Goal: Task Accomplishment & Management: Manage account settings

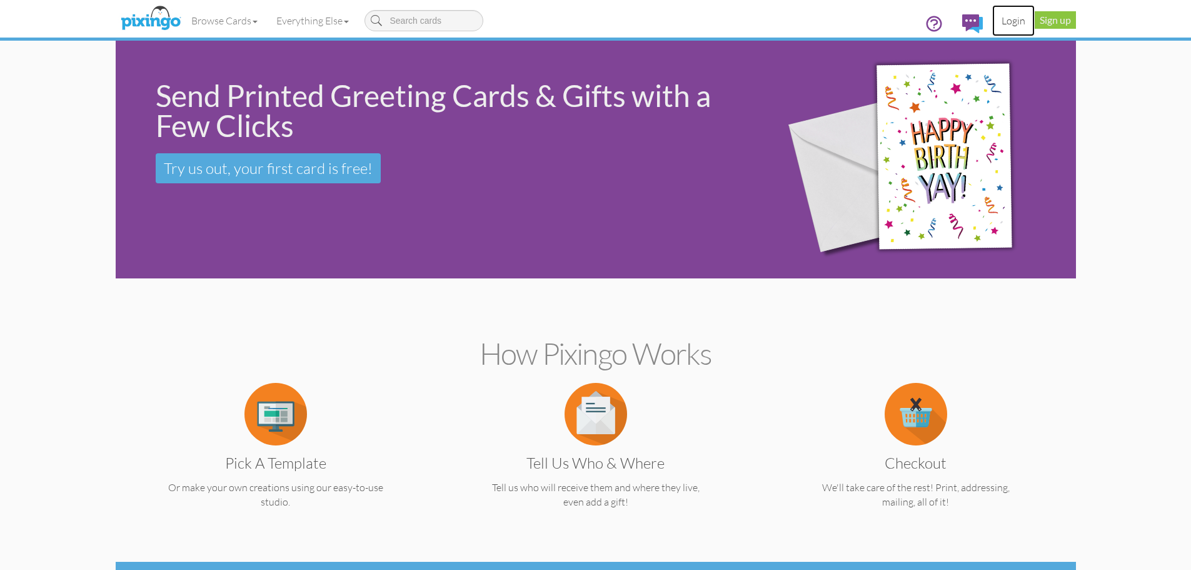
click at [1014, 19] on link "Login" at bounding box center [1013, 20] width 43 height 31
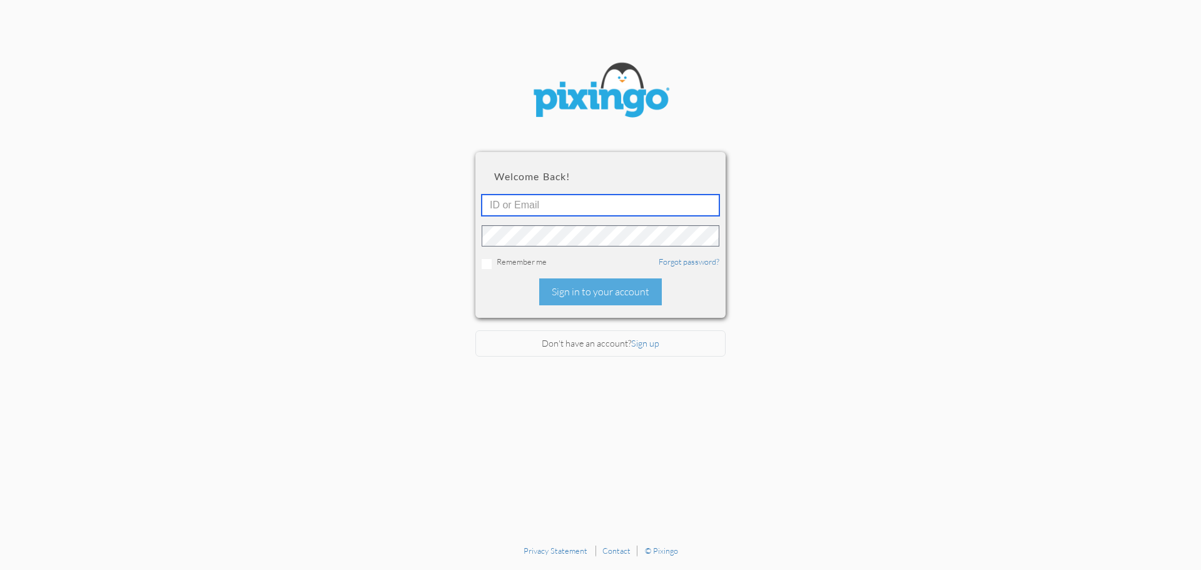
type input "4745"
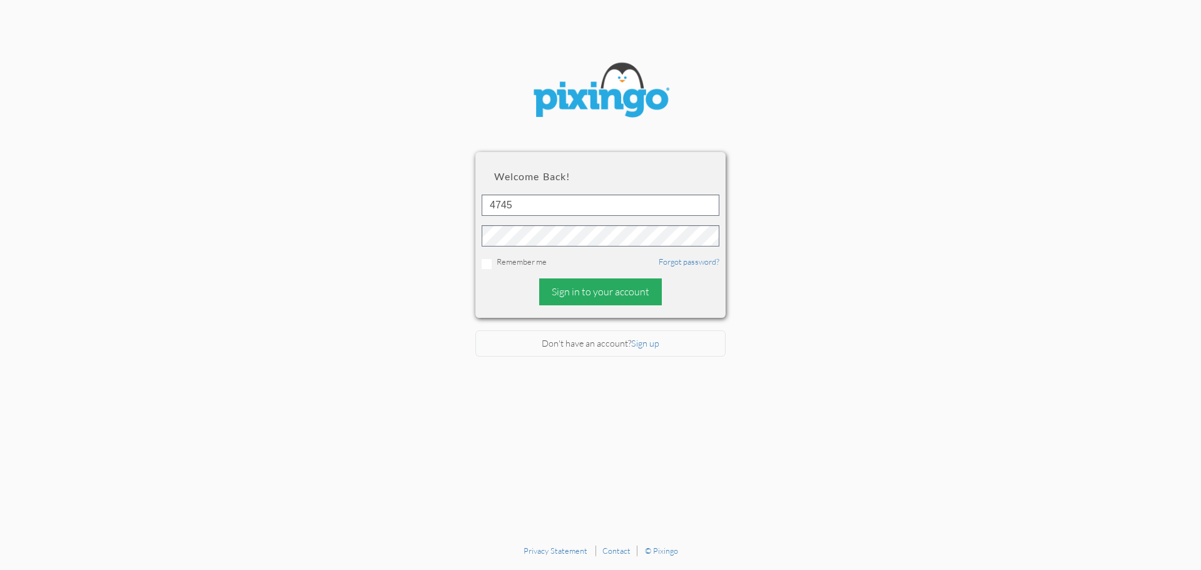
click at [591, 288] on div "Sign in to your account" at bounding box center [600, 291] width 123 height 27
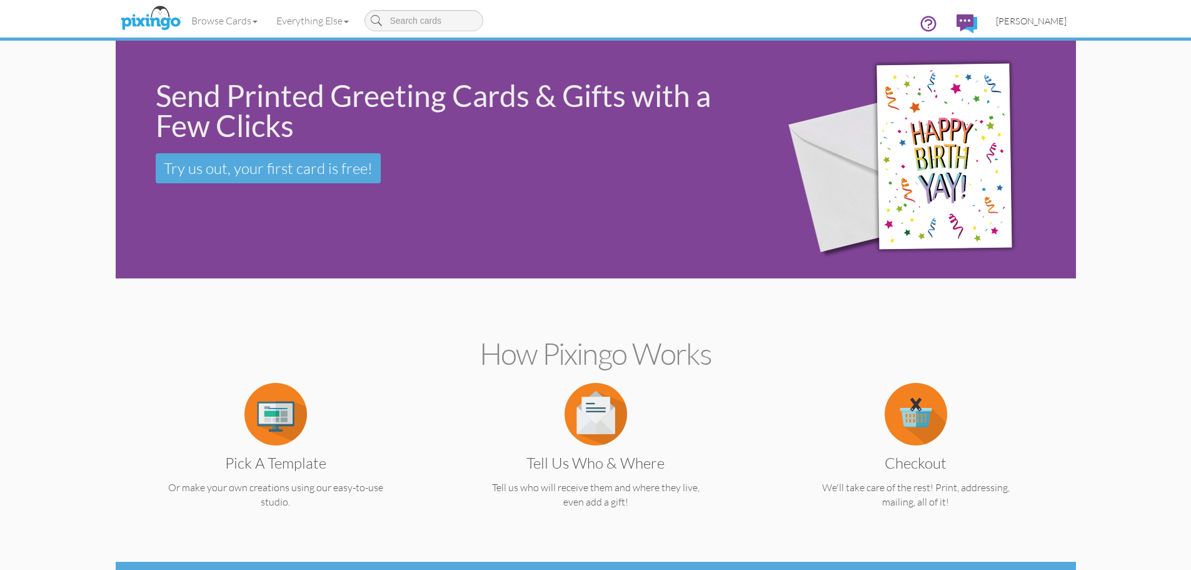
click at [1034, 21] on span "[PERSON_NAME]" at bounding box center [1031, 21] width 71 height 11
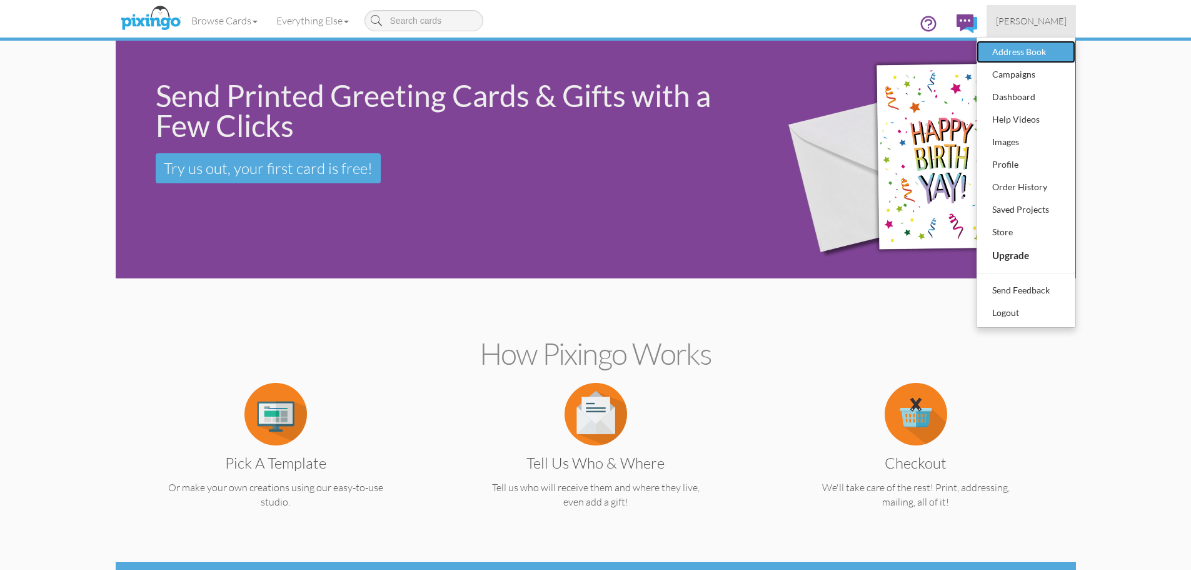
click at [1011, 50] on div "Address Book" at bounding box center [1026, 52] width 74 height 19
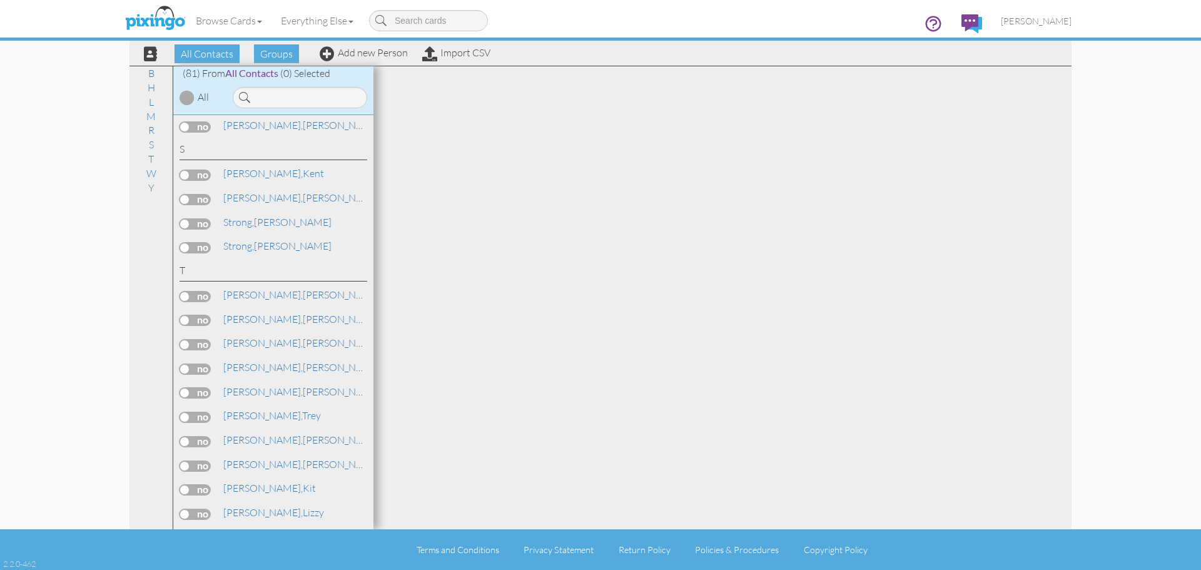
scroll to position [1366, 0]
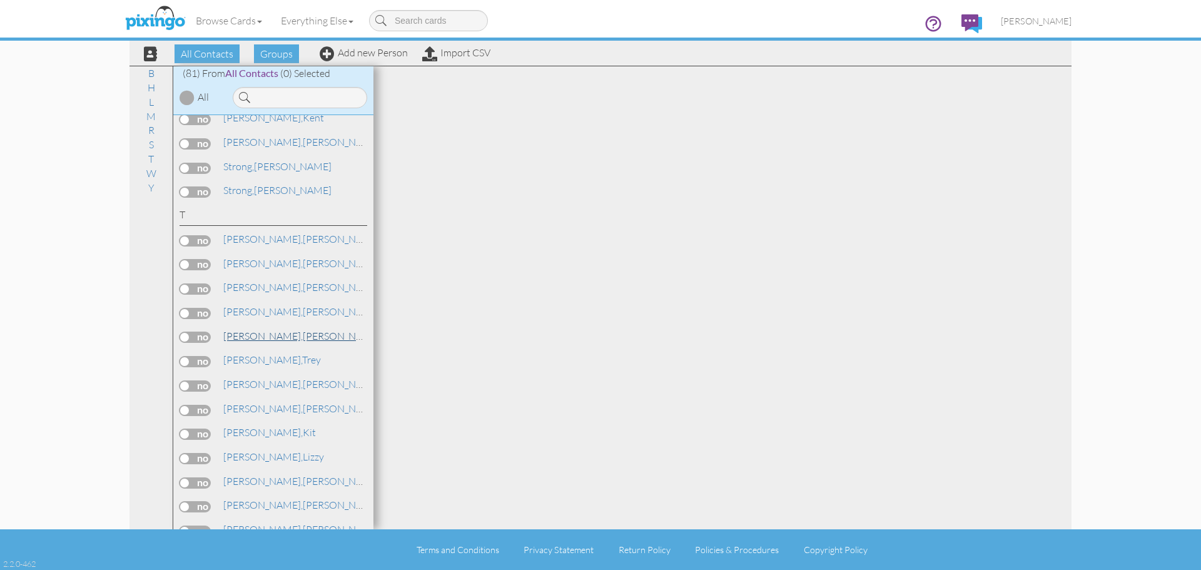
click at [238, 336] on span "[PERSON_NAME]," at bounding box center [262, 336] width 79 height 13
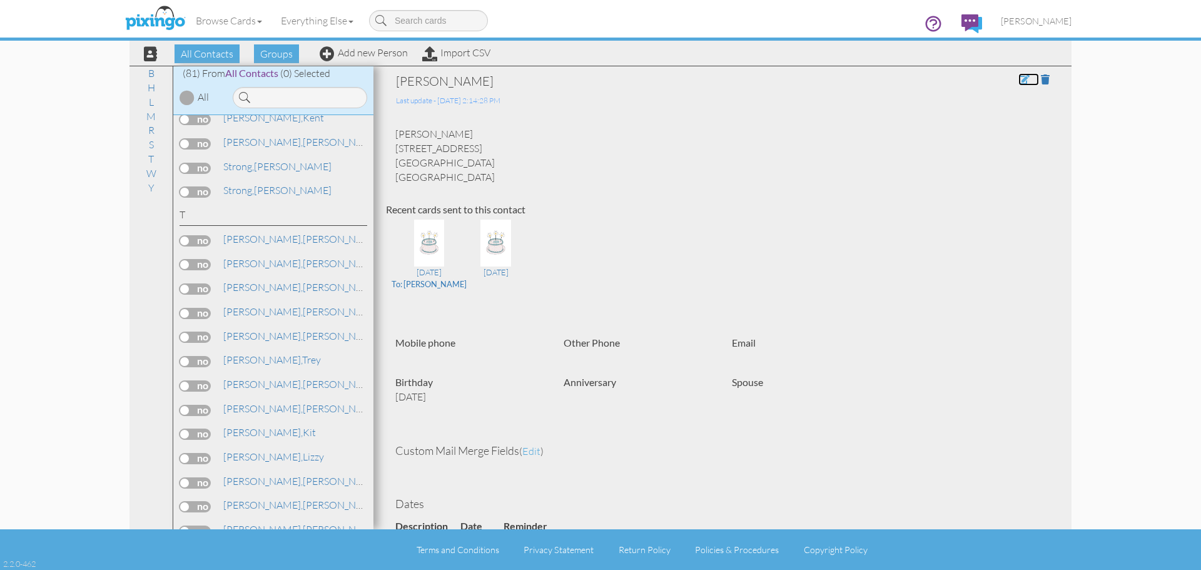
click at [1018, 81] on span at bounding box center [1023, 79] width 11 height 10
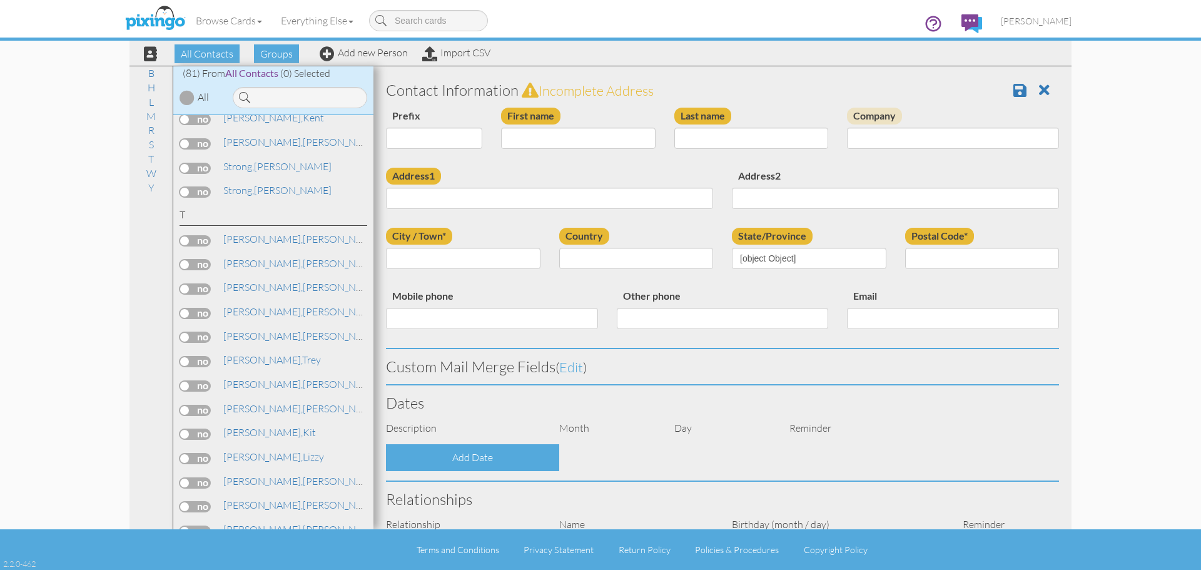
type input "[PERSON_NAME]"
type input "Thayer"
type input "304 S. 1150 West"
type input "American Fork"
type input "84003"
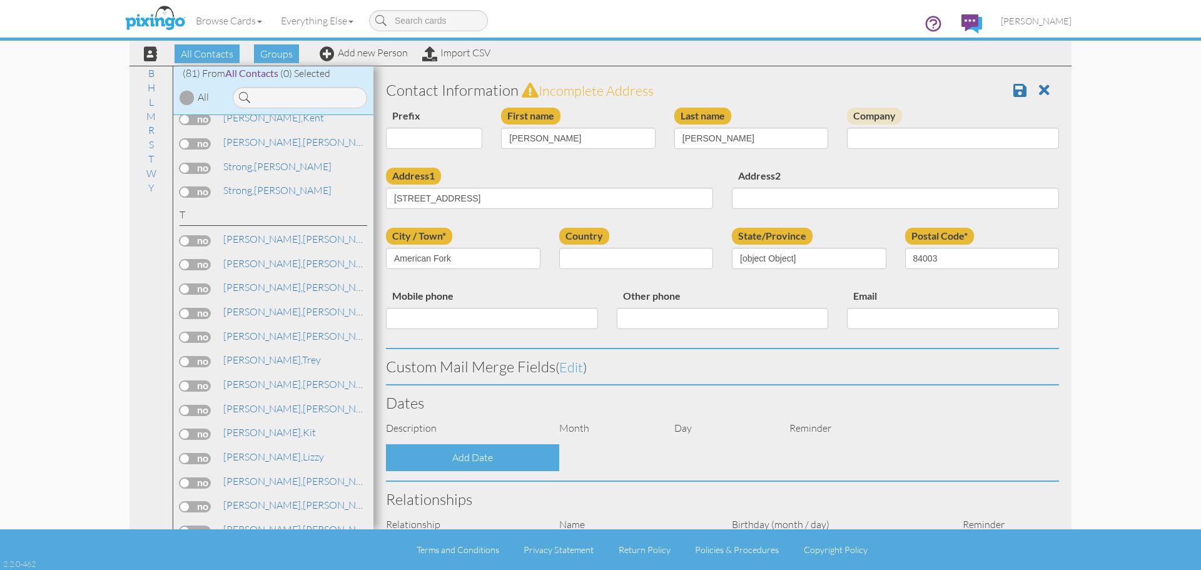
select select "object:1016"
select select "object:1261"
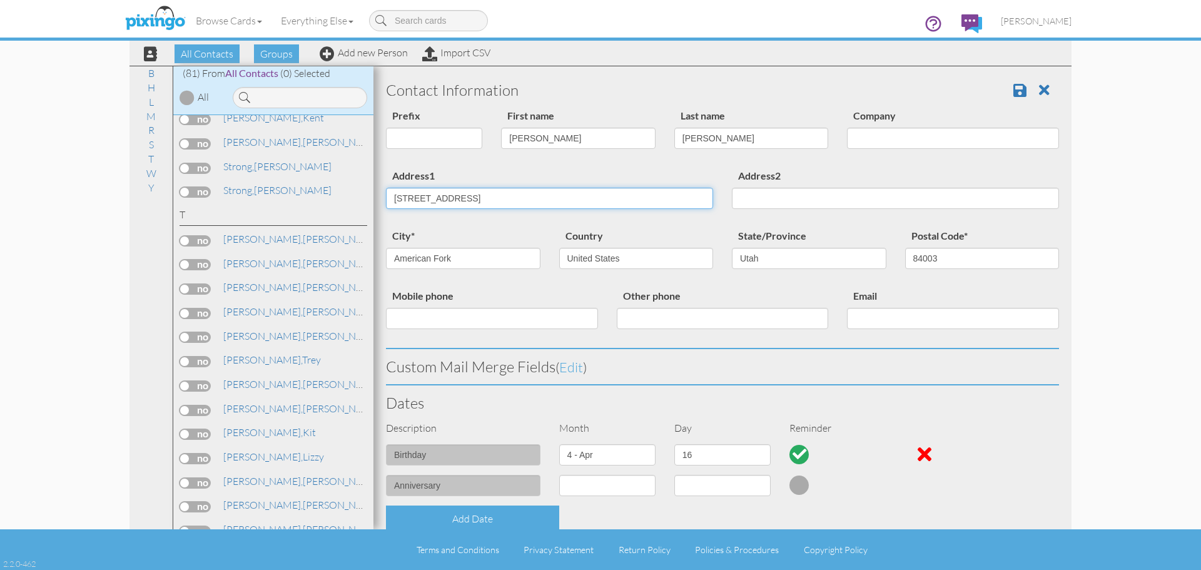
click at [479, 197] on input "304 S. 1150 West" at bounding box center [549, 198] width 327 height 21
type input "3"
type input "[STREET_ADDRESS]"
click at [463, 257] on input "American Fork" at bounding box center [463, 258] width 154 height 21
type input "A"
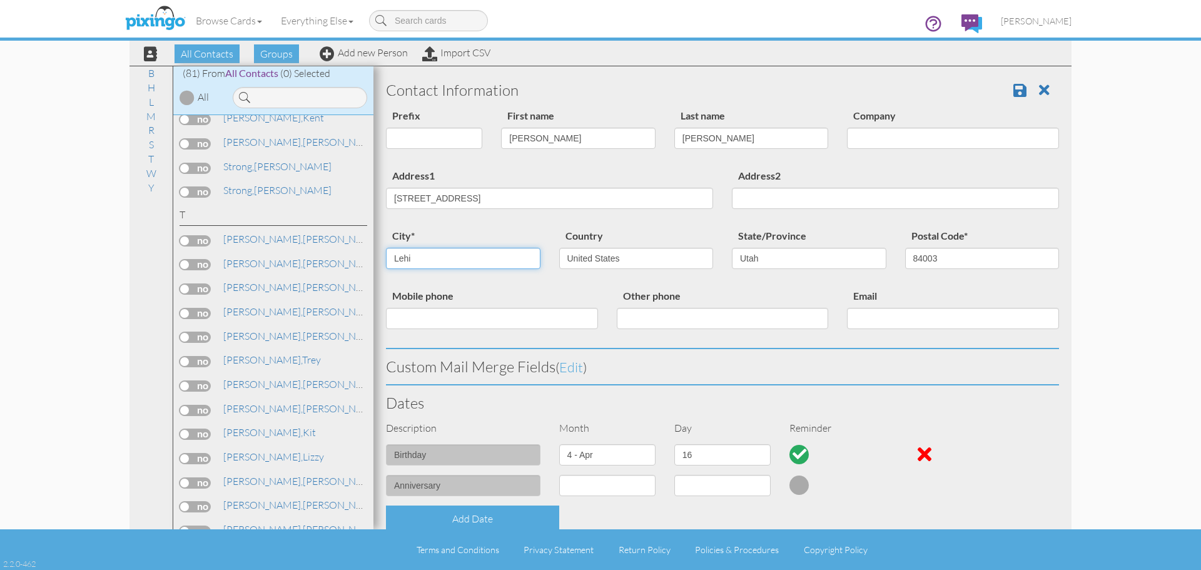
type input "Lehi"
click at [940, 257] on input "84003" at bounding box center [982, 258] width 154 height 21
click at [919, 257] on input "84084043" at bounding box center [982, 258] width 154 height 21
type input "84043"
click at [1013, 89] on span at bounding box center [1019, 90] width 13 height 15
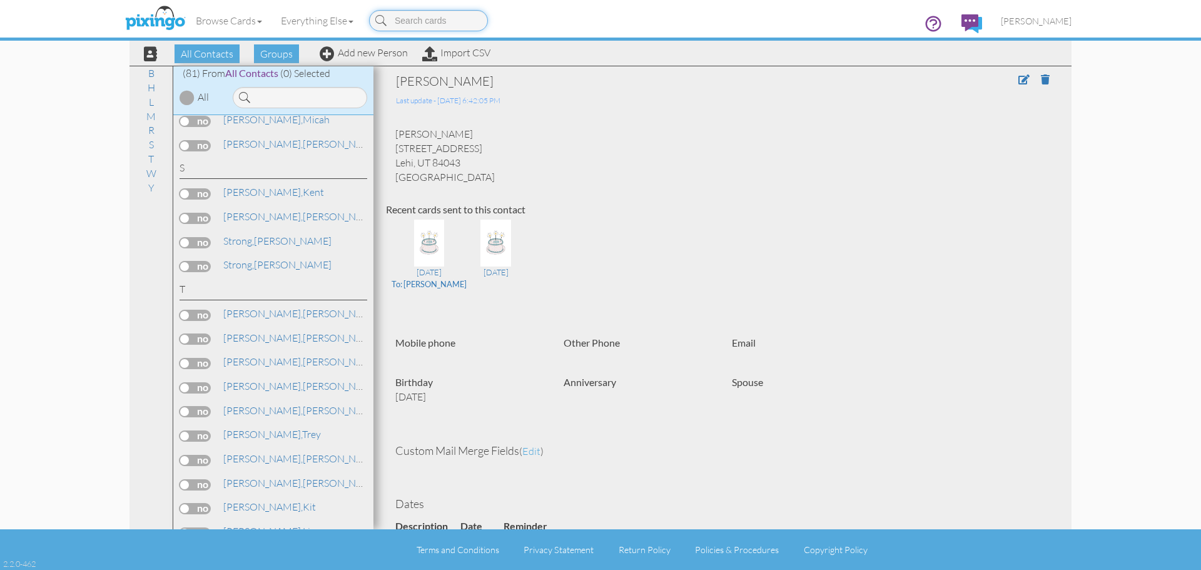
scroll to position [1313, 0]
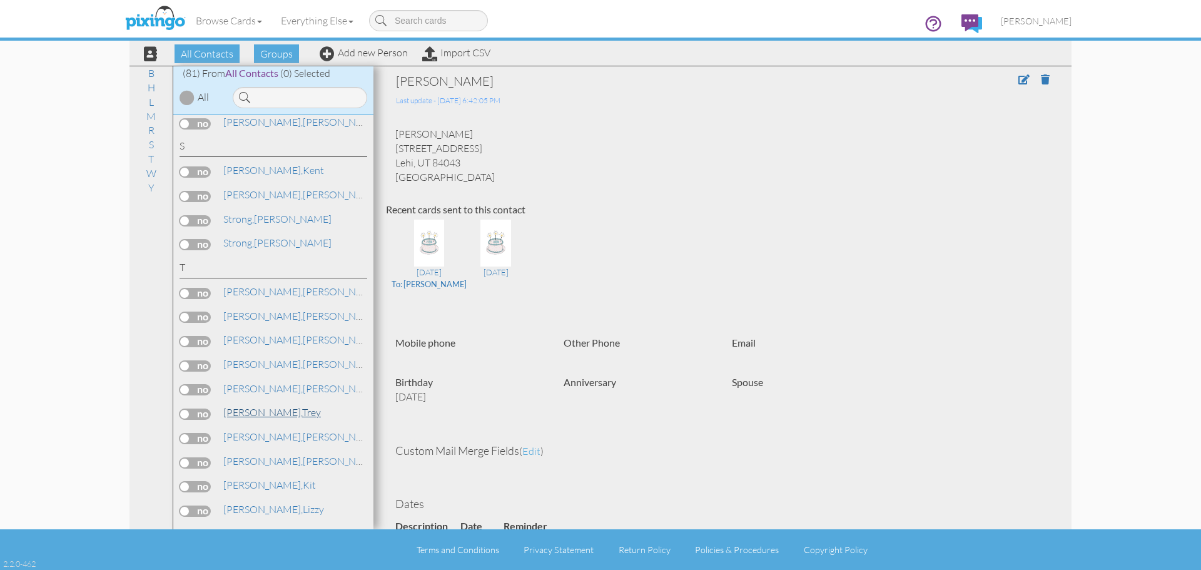
click at [246, 412] on span "[PERSON_NAME]," at bounding box center [262, 412] width 79 height 13
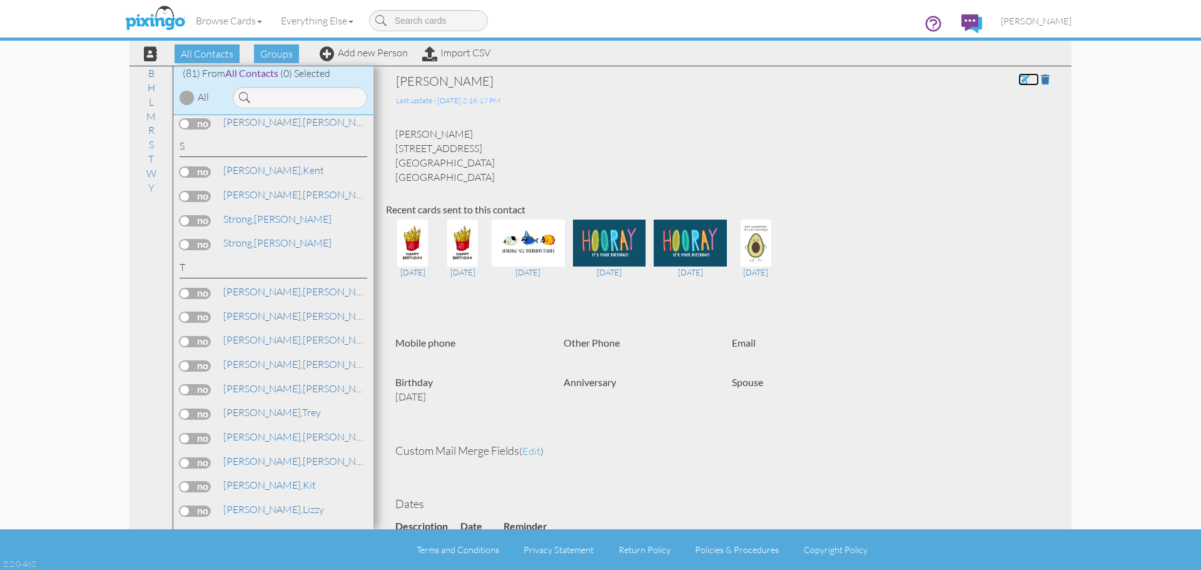
click at [1018, 80] on span at bounding box center [1023, 79] width 11 height 10
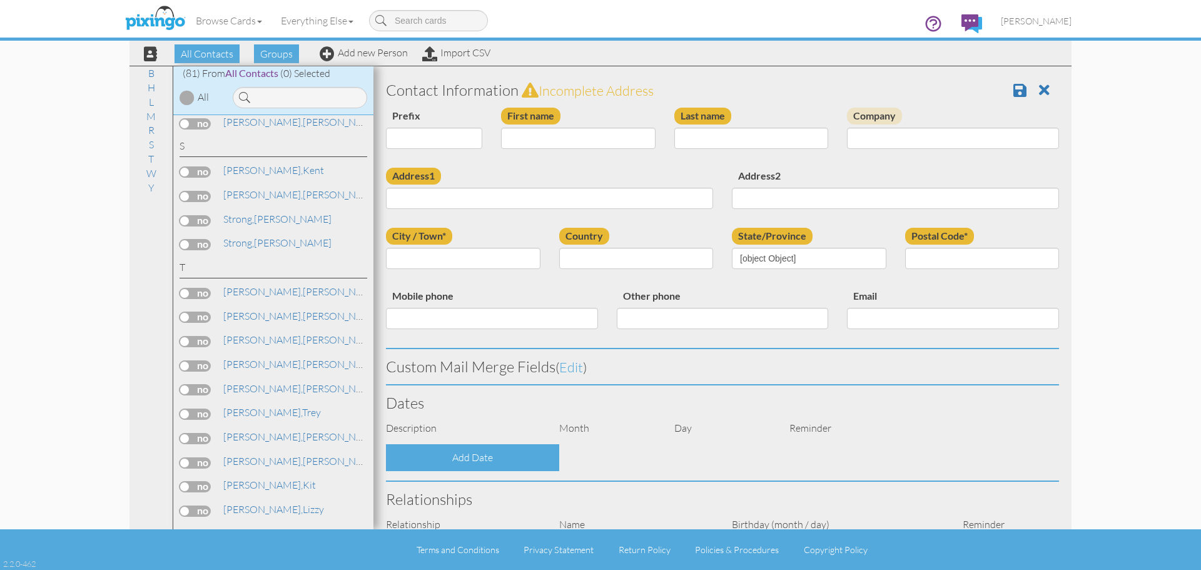
type input "Trey"
type input "Thayer"
type input "304 S. 1150 West"
type input "American Fork"
type input "84003"
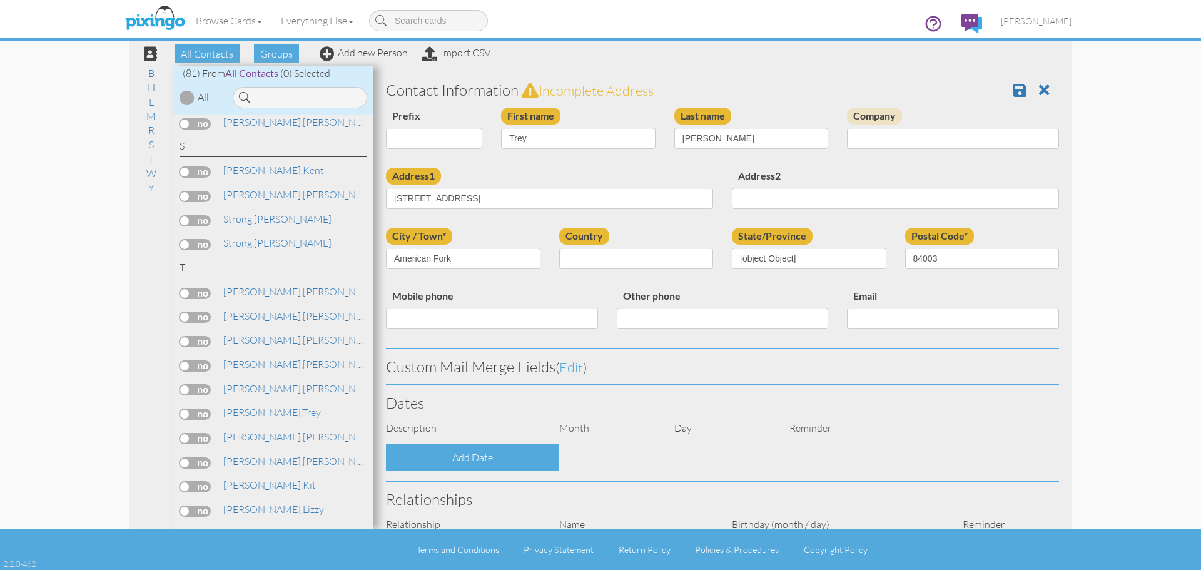
select select "object:495"
select select "object:740"
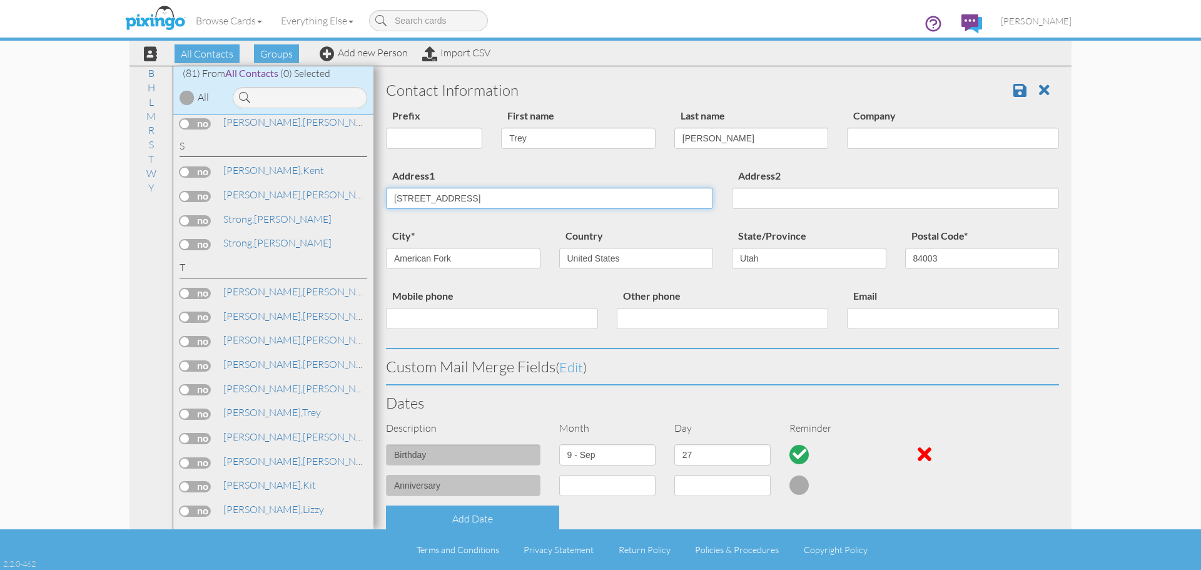
click at [482, 198] on input "304 S. 1150 West" at bounding box center [549, 198] width 327 height 21
type input "3"
type input "[STREET_ADDRESS]"
type input "[PERSON_NAME]"
type input "Lehi"
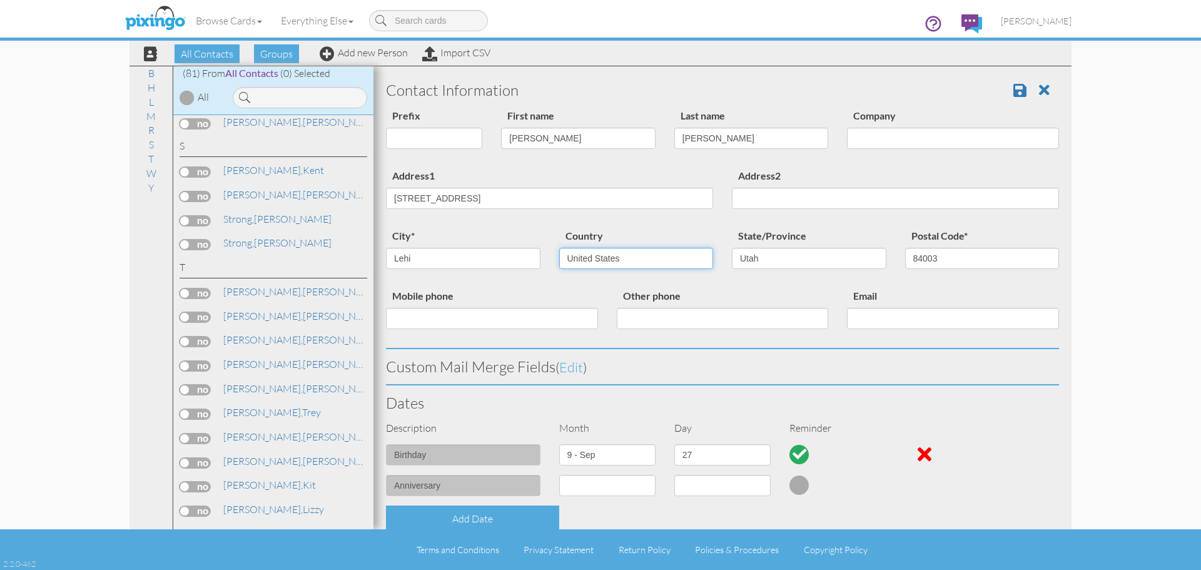
select select "object:496"
type input "84043"
select select "object:740"
click at [541, 137] on input "[PERSON_NAME]" at bounding box center [578, 138] width 154 height 21
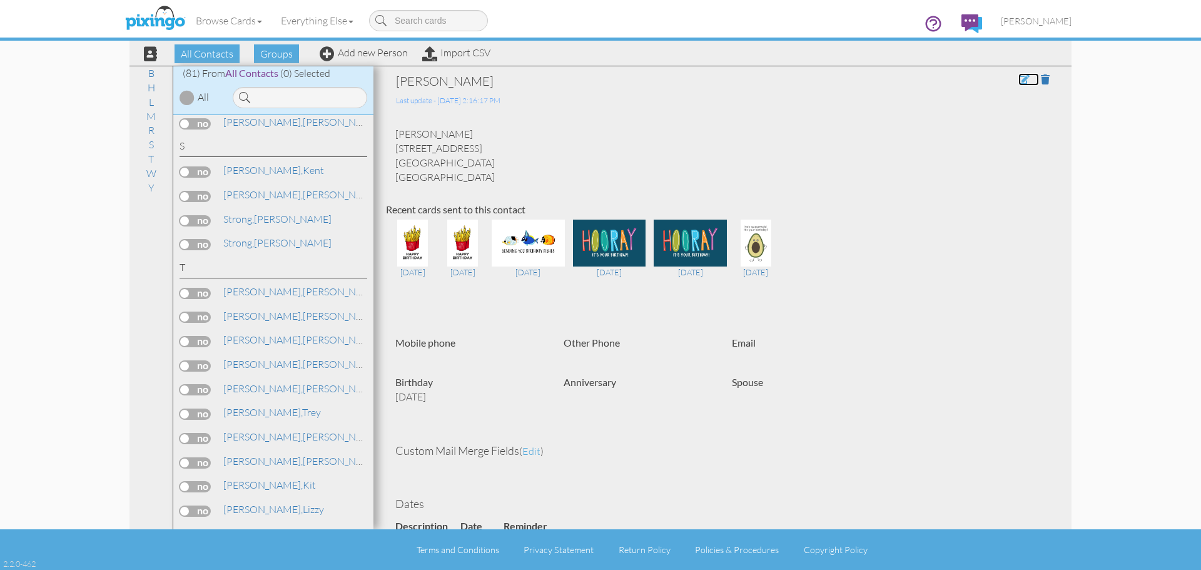
click at [1018, 80] on span at bounding box center [1023, 79] width 11 height 10
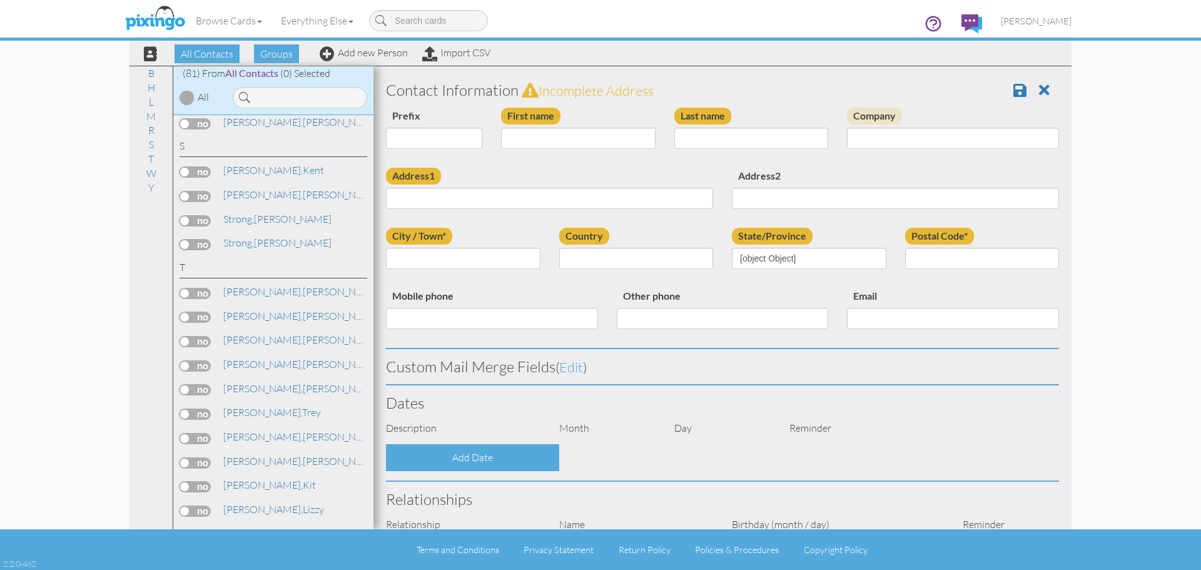
type input "Trey"
type input "Thayer"
type input "304 S. 1150 West"
type input "American Fork"
type input "84003"
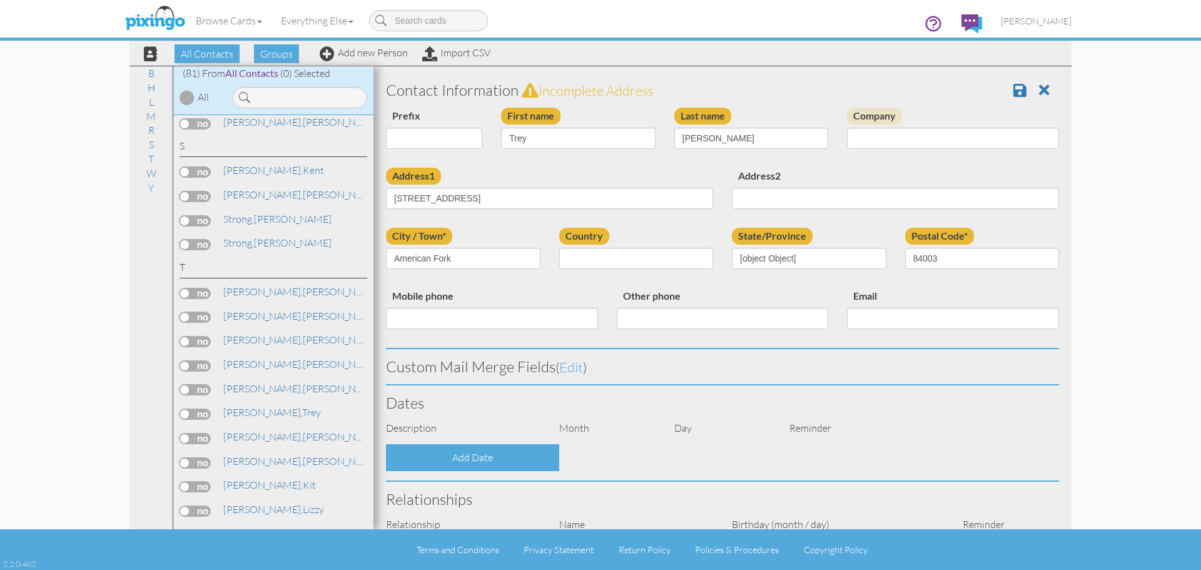
select select "object:495"
select select "object:740"
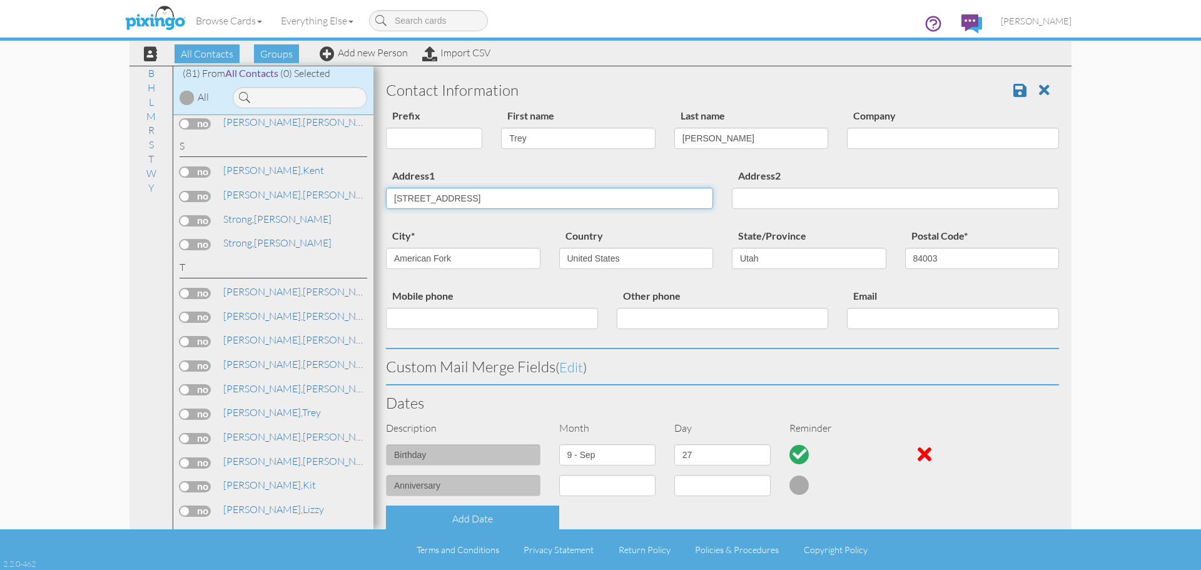
click at [507, 199] on input "304 S. 1150 West" at bounding box center [549, 198] width 327 height 21
type input "3"
type input "[STREET_ADDRESS]"
click at [607, 298] on div "Other phone" at bounding box center [722, 313] width 231 height 51
click at [461, 262] on input "American Fork" at bounding box center [463, 258] width 154 height 21
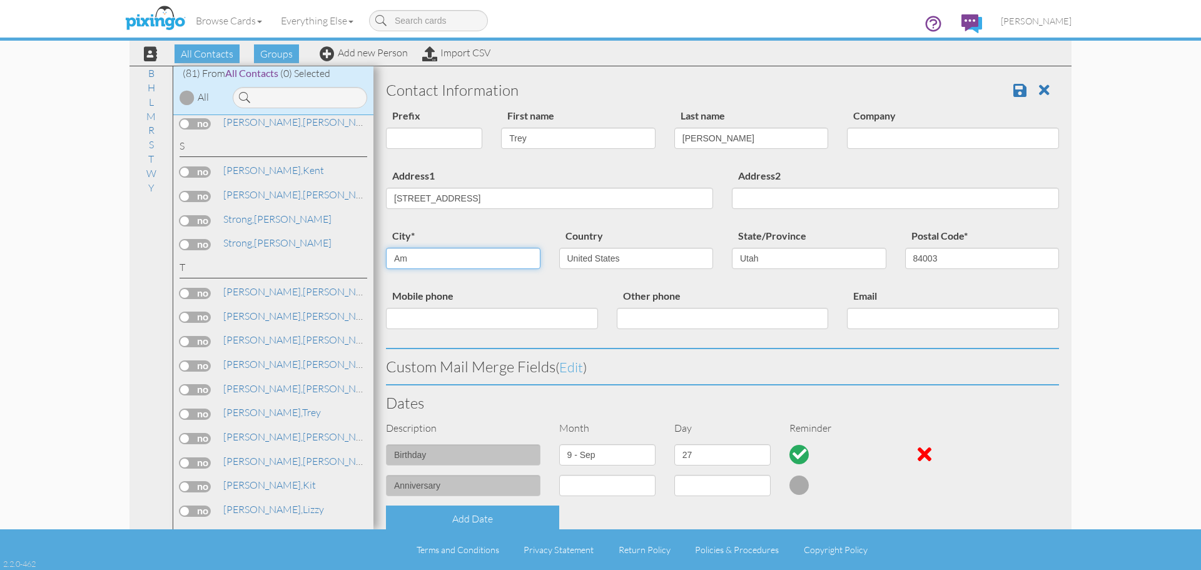
type input "A"
type input "Lehi"
click at [932, 255] on input "84003" at bounding box center [982, 258] width 154 height 21
type input "84043"
click at [1013, 91] on span at bounding box center [1019, 90] width 13 height 15
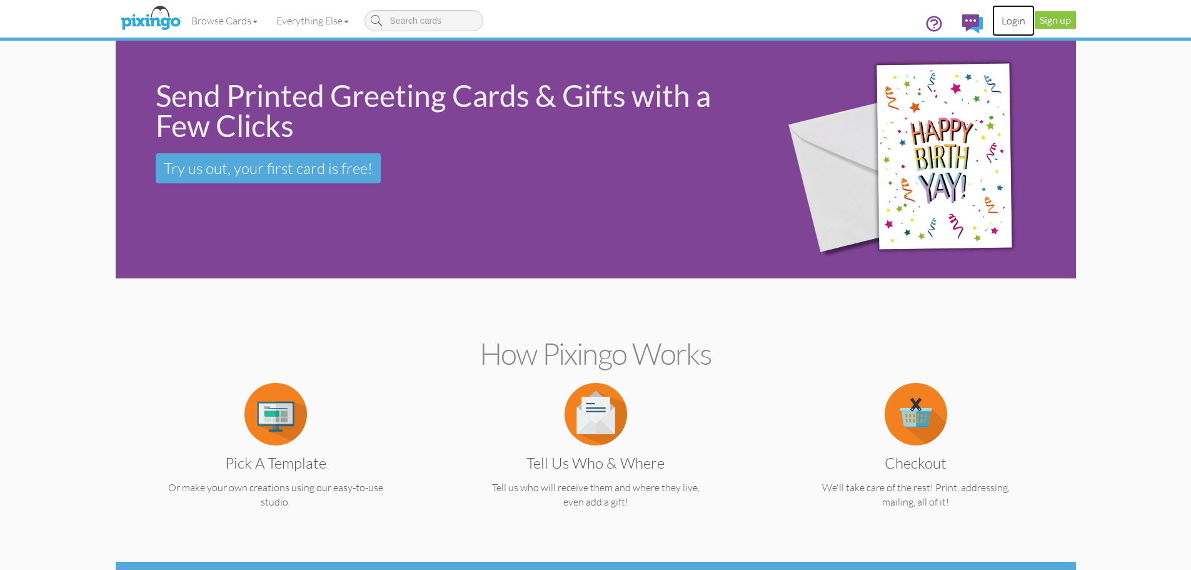
click at [1010, 21] on link "Login" at bounding box center [1013, 20] width 43 height 31
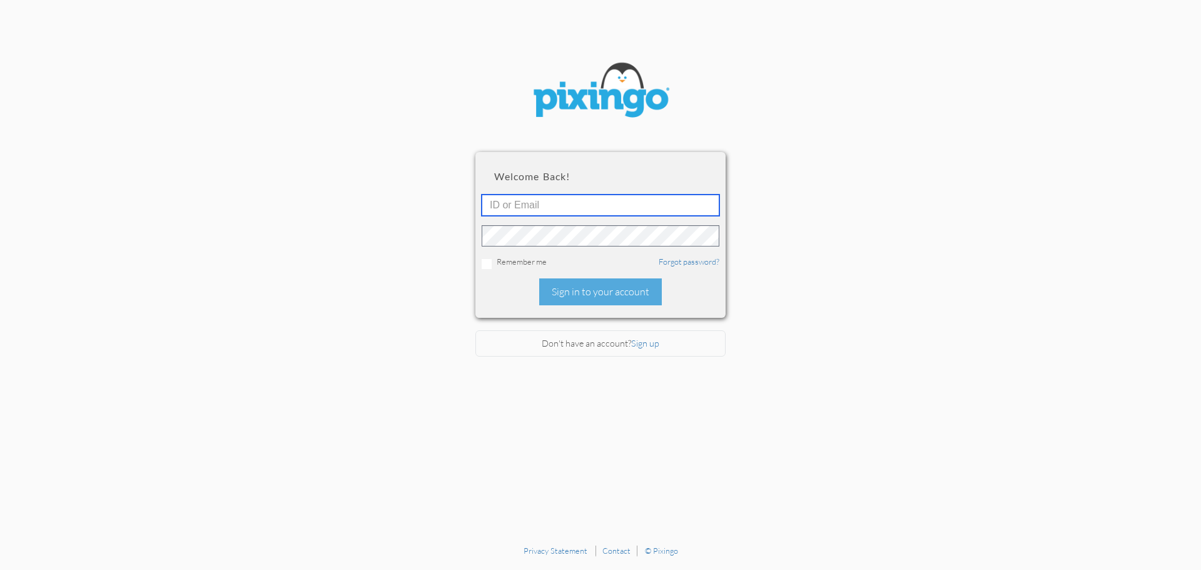
type input "4745"
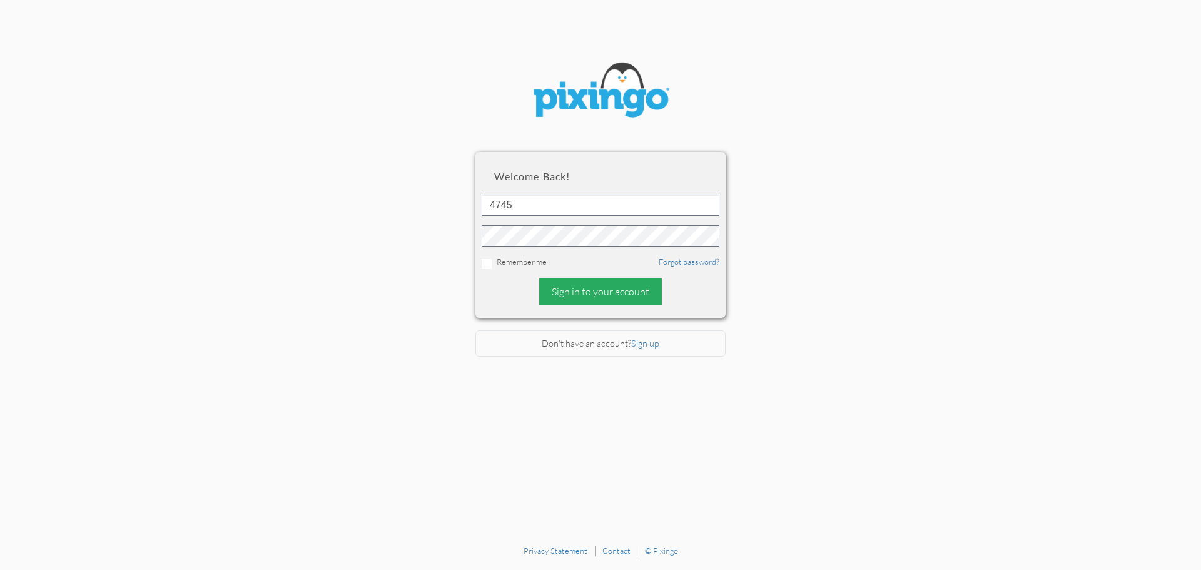
click at [577, 290] on div "Sign in to your account" at bounding box center [600, 291] width 123 height 27
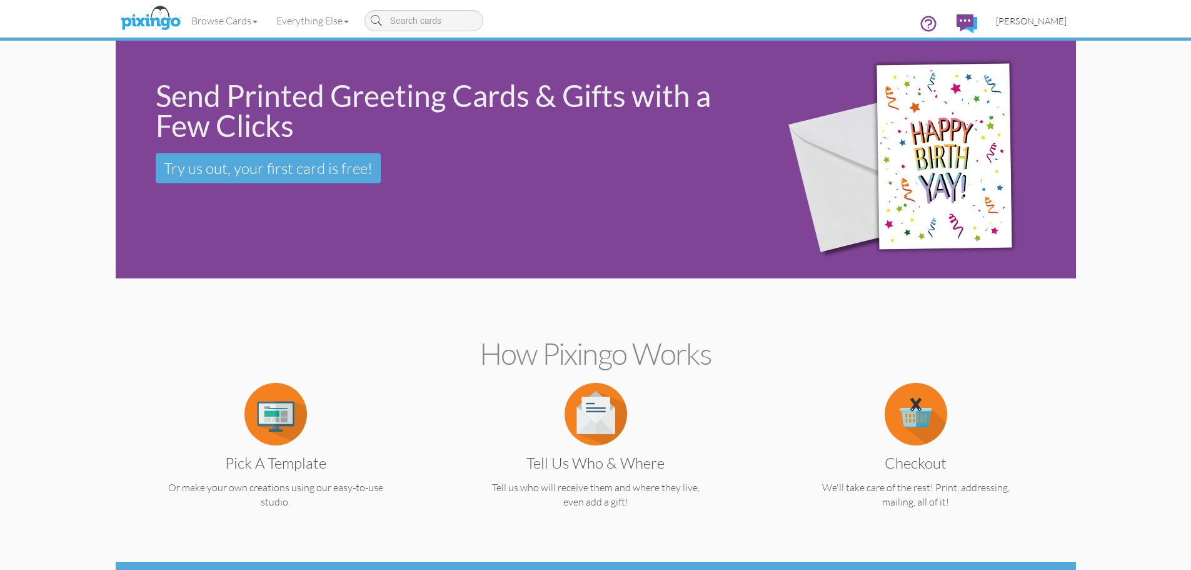
click at [1031, 22] on span "[PERSON_NAME]" at bounding box center [1031, 21] width 71 height 11
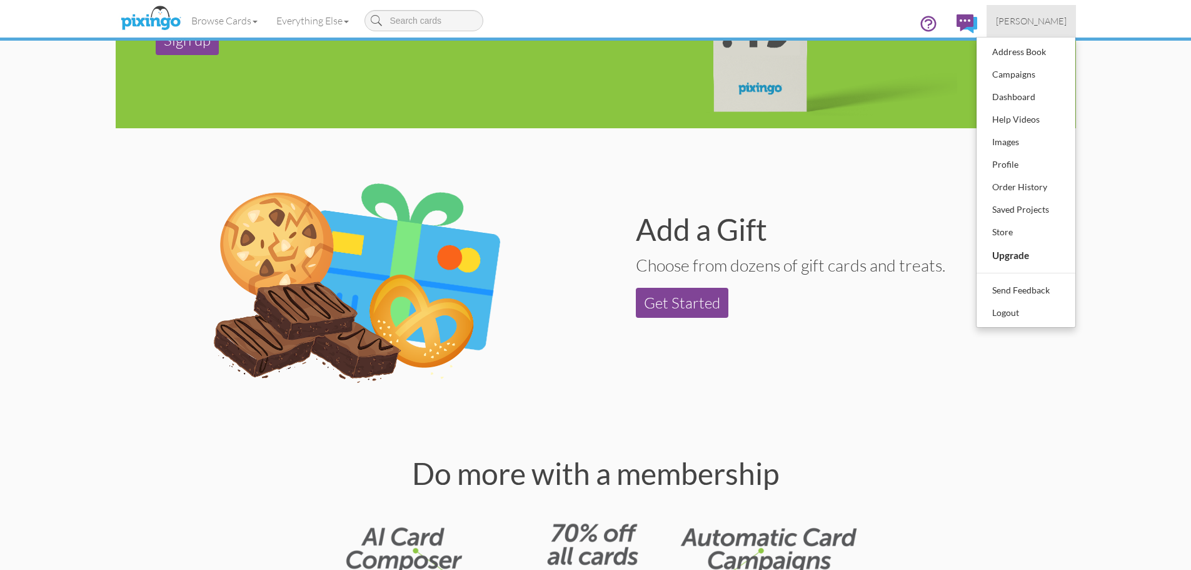
scroll to position [1176, 0]
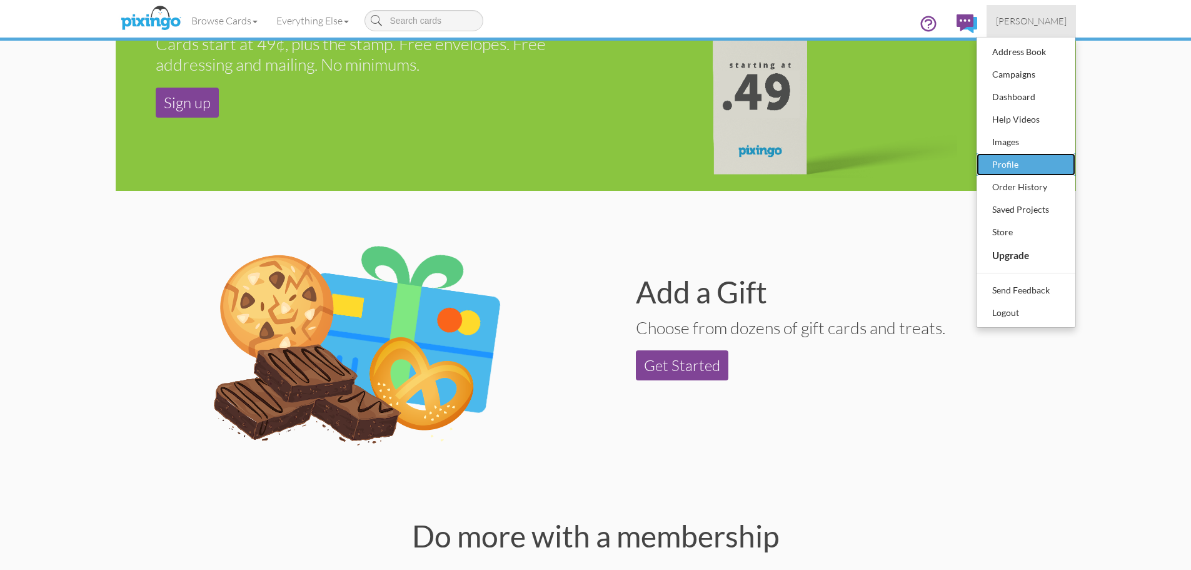
click at [1011, 163] on div "Profile" at bounding box center [1026, 164] width 74 height 19
